Goal: Register for event/course

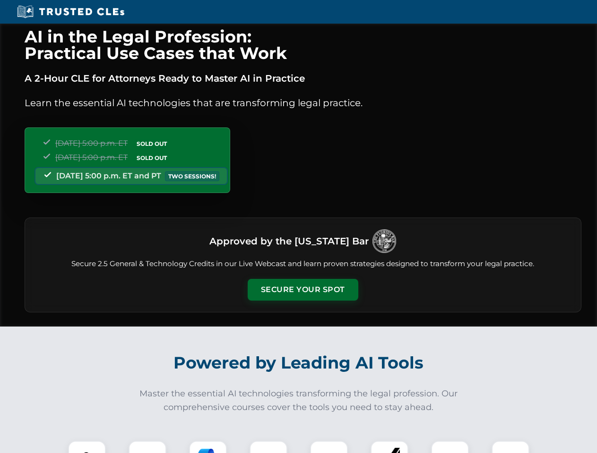
click at [302, 290] on button "Secure Your Spot" at bounding box center [302, 290] width 111 height 22
click at [87, 447] on img at bounding box center [86, 459] width 27 height 27
click at [147, 447] on div at bounding box center [147, 460] width 38 height 38
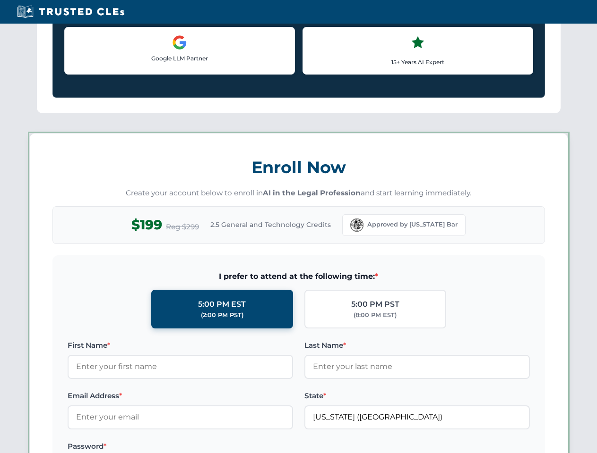
click at [268, 447] on label "Password *" at bounding box center [180, 446] width 225 height 11
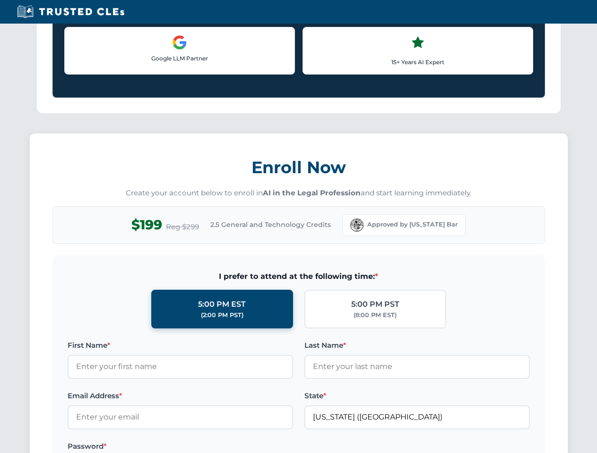
scroll to position [927, 0]
